Goal: Transaction & Acquisition: Download file/media

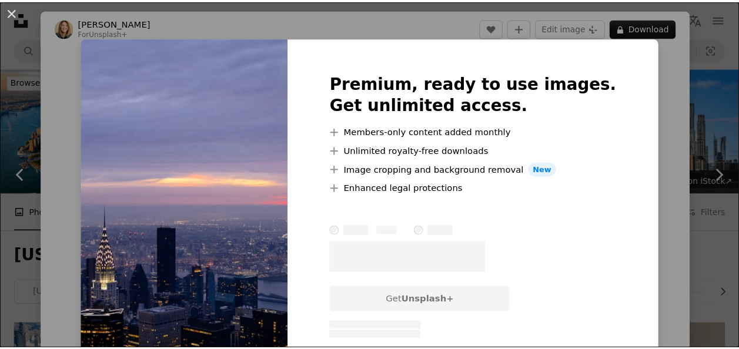
scroll to position [1367, 0]
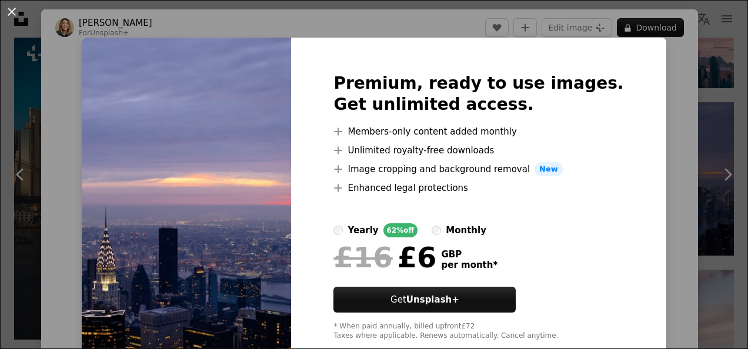
click at [663, 66] on div "An X shape Premium, ready to use images. Get unlimited access. A plus sign Memb…" at bounding box center [374, 174] width 748 height 349
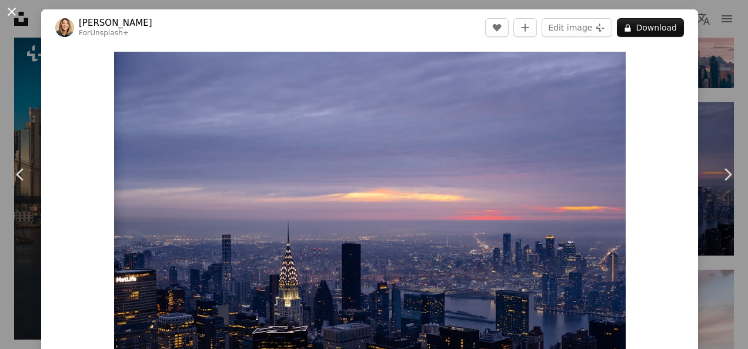
click at [16, 9] on button "An X shape" at bounding box center [12, 12] width 14 height 14
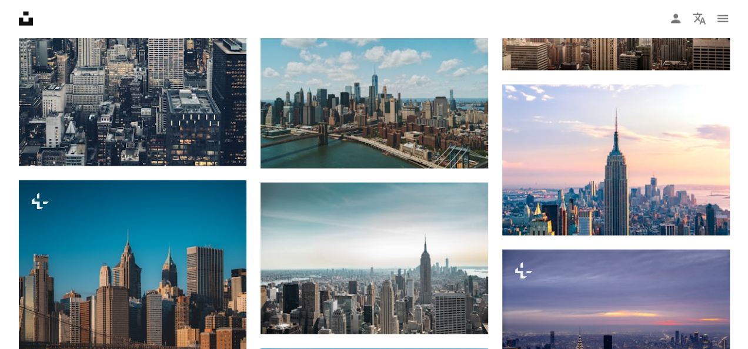
scroll to position [1198, 0]
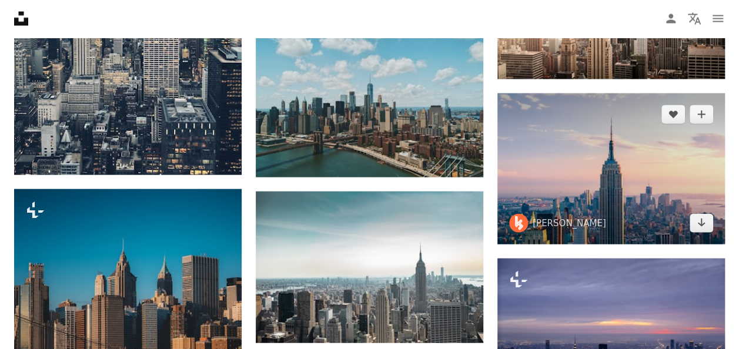
click at [552, 149] on img at bounding box center [612, 169] width 228 height 151
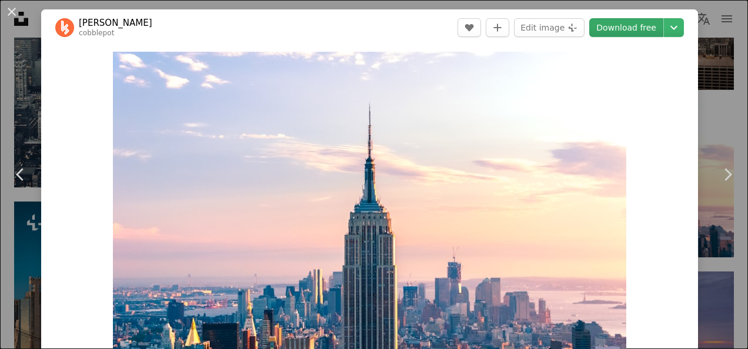
click at [621, 27] on link "Download free" at bounding box center [626, 27] width 74 height 19
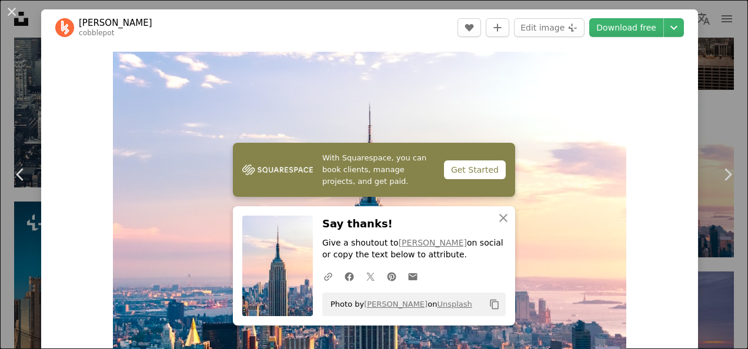
click at [319, 84] on img "Zoom in on this image" at bounding box center [369, 222] width 513 height 341
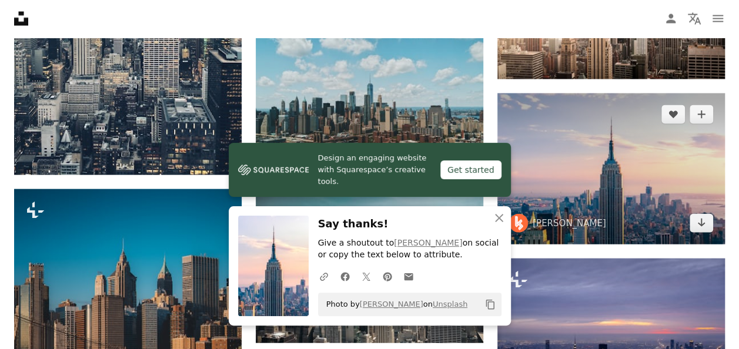
click at [592, 154] on img at bounding box center [612, 169] width 228 height 151
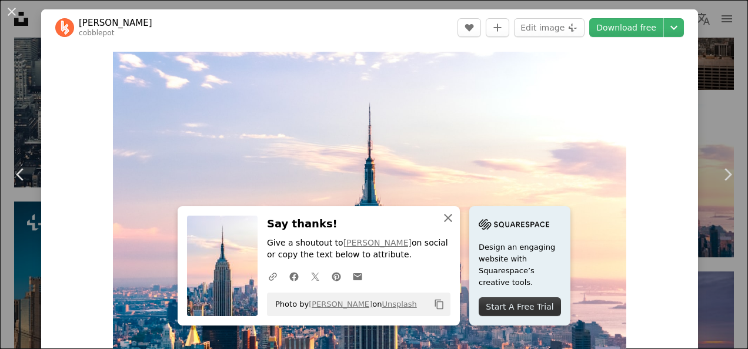
click at [444, 215] on icon "button" at bounding box center [448, 218] width 8 height 8
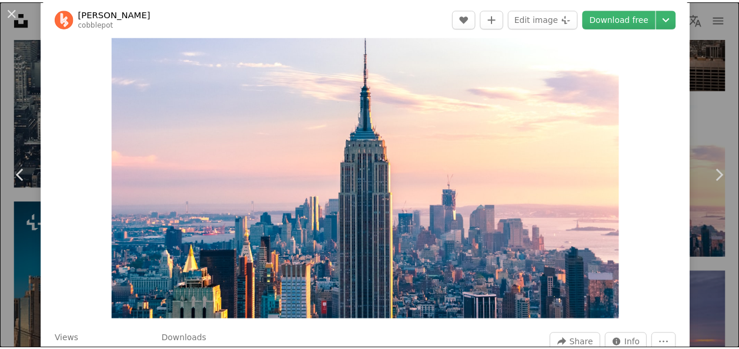
scroll to position [95, 0]
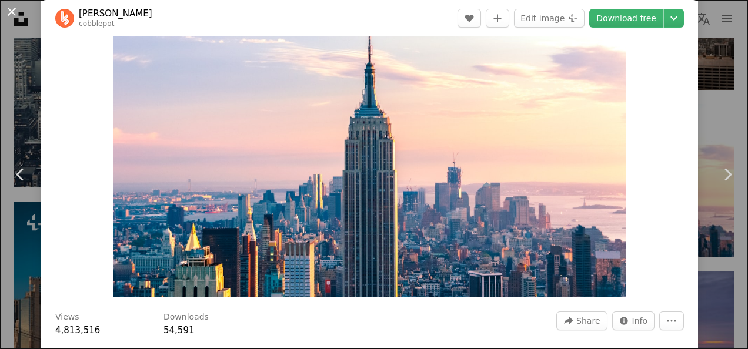
click at [11, 14] on button "An X shape" at bounding box center [12, 12] width 14 height 14
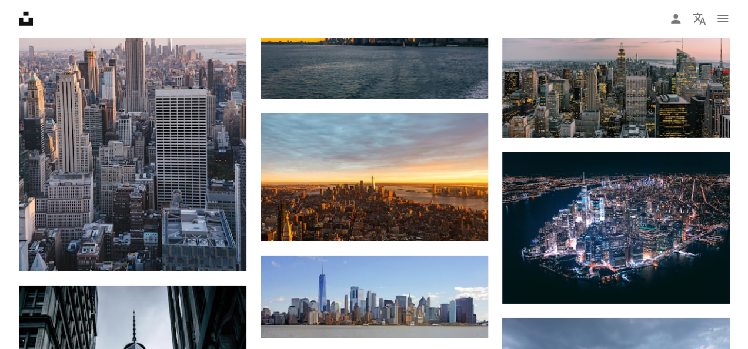
scroll to position [1807, 0]
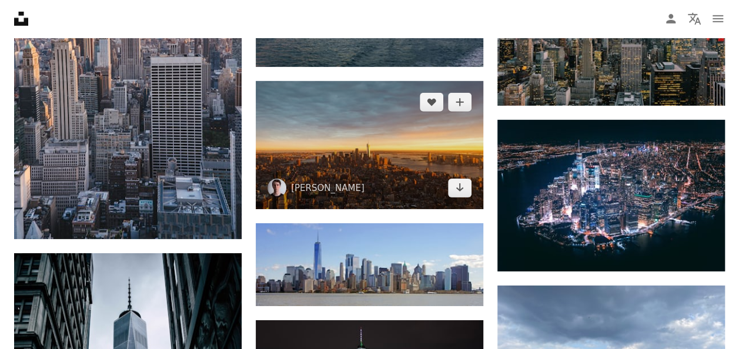
click at [362, 152] on img at bounding box center [370, 145] width 228 height 128
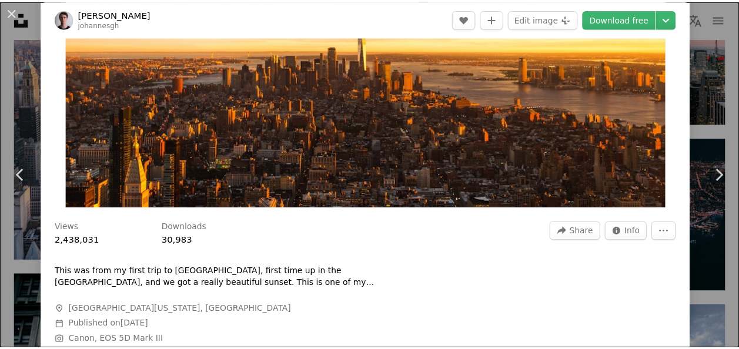
scroll to position [189, 0]
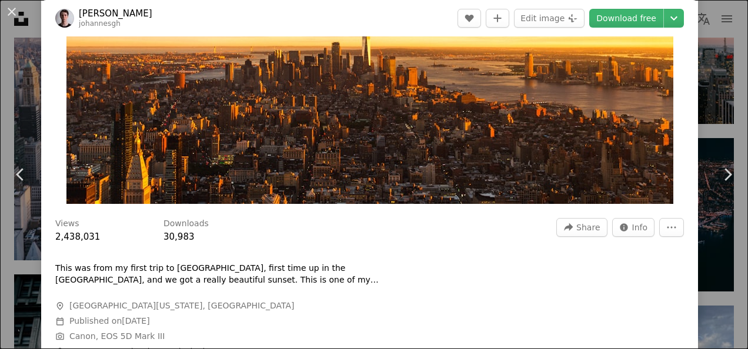
click at [715, 51] on div "An X shape Chevron left Chevron right [PERSON_NAME] A heart A plus sign Edit im…" at bounding box center [374, 174] width 748 height 349
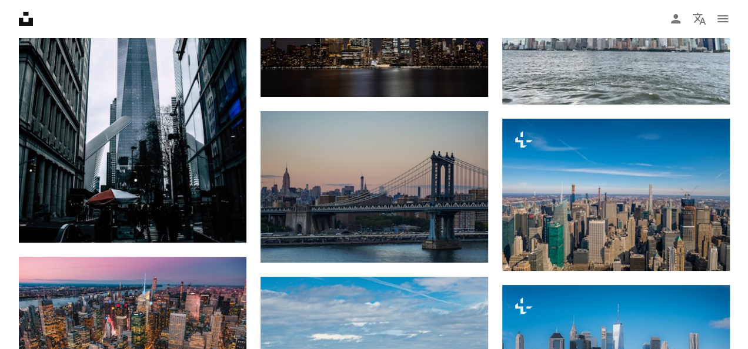
scroll to position [2199, 0]
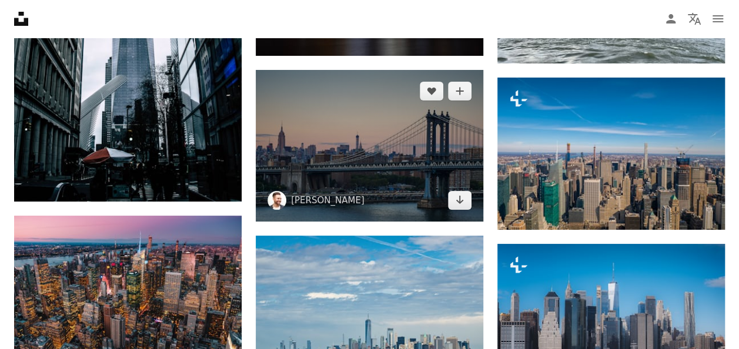
click at [332, 153] on img at bounding box center [370, 146] width 228 height 152
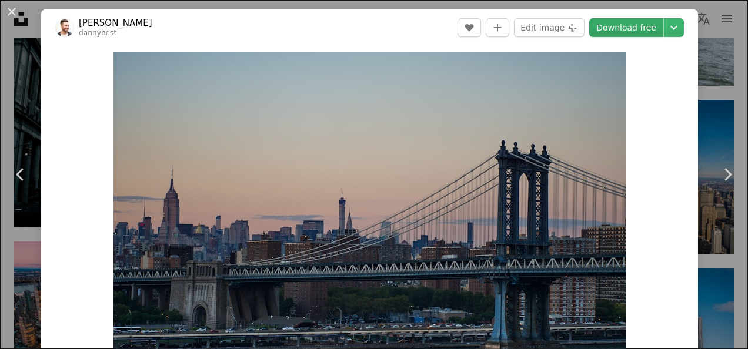
click at [621, 29] on link "Download free" at bounding box center [626, 27] width 74 height 19
